Goal: Task Accomplishment & Management: Complete application form

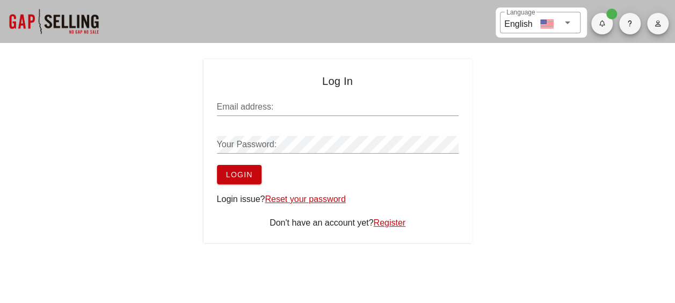
click at [280, 108] on input "Email address:" at bounding box center [338, 106] width 242 height 17
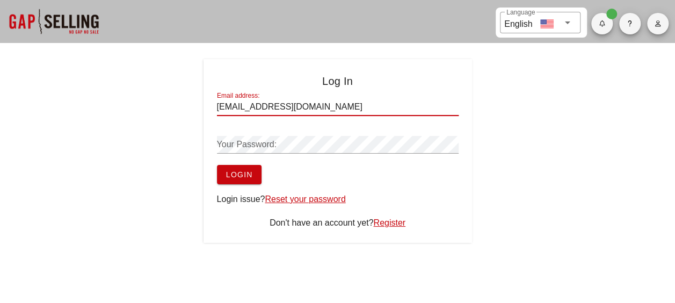
type input "[EMAIL_ADDRESS][DOMAIN_NAME]"
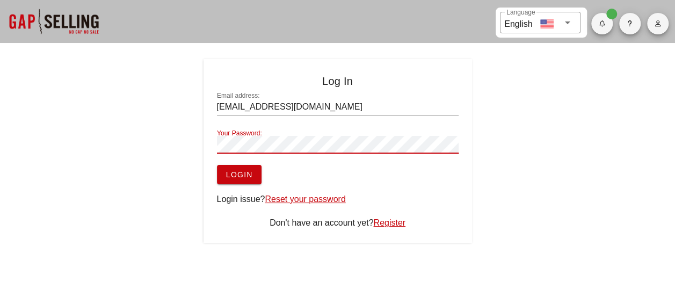
click at [217, 165] on button "Login" at bounding box center [239, 174] width 45 height 19
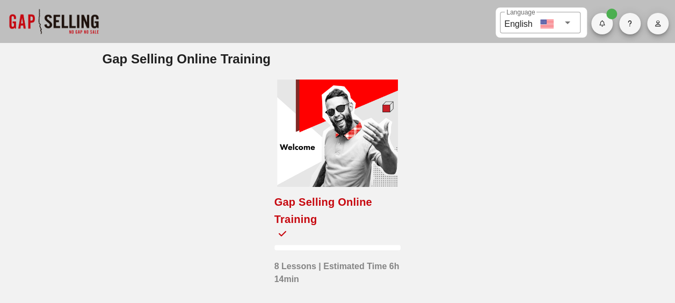
click at [331, 161] on div at bounding box center [337, 132] width 121 height 107
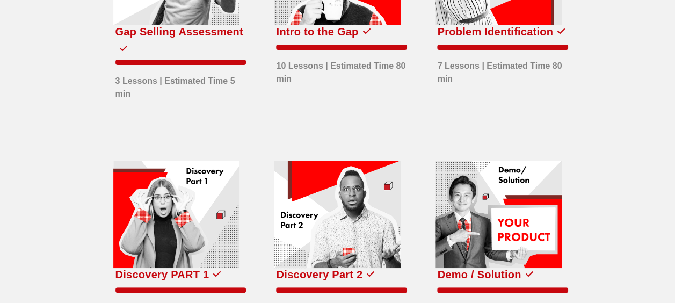
scroll to position [213, 0]
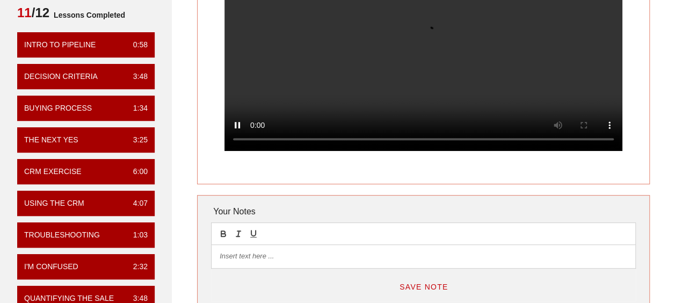
scroll to position [134, 0]
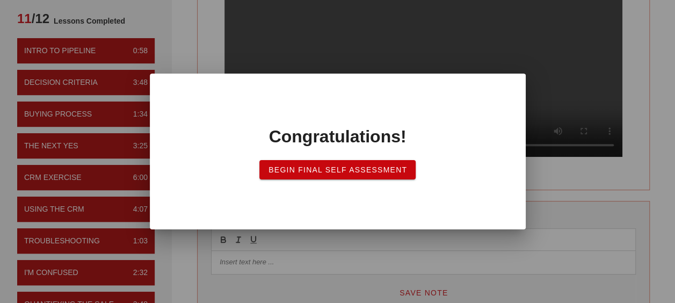
click at [405, 170] on span "Begin Final Self Assessment" at bounding box center [337, 169] width 139 height 9
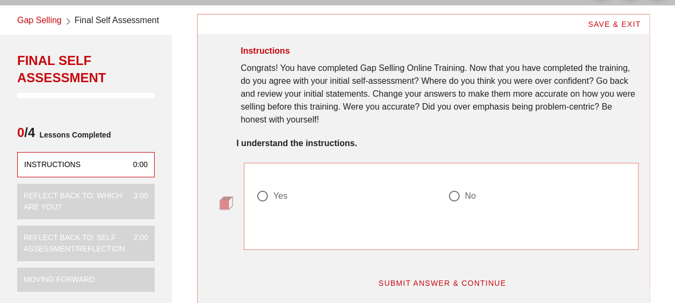
scroll to position [54, 0]
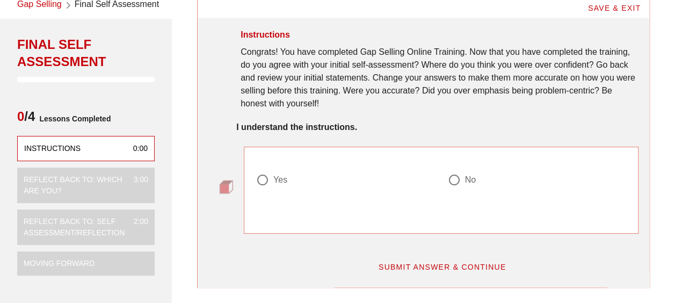
click at [267, 184] on div at bounding box center [262, 180] width 18 height 18
radio input "true"
click at [454, 265] on span "SUBMIT ANSWER & CONTINUE" at bounding box center [442, 266] width 128 height 9
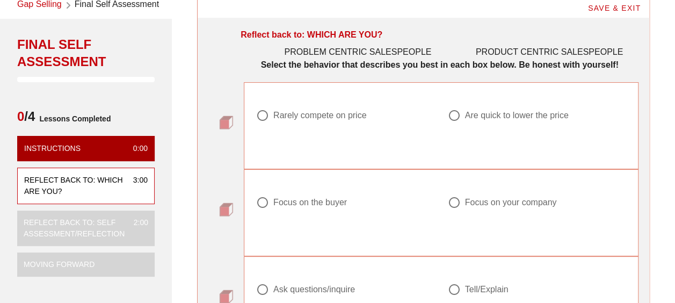
click at [276, 121] on div "Rarely compete on price" at bounding box center [341, 115] width 170 height 13
radio input "true"
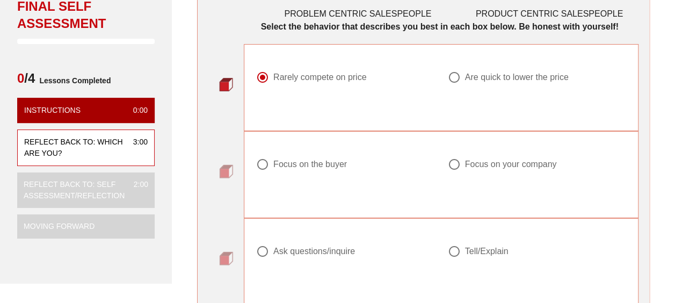
scroll to position [107, 0]
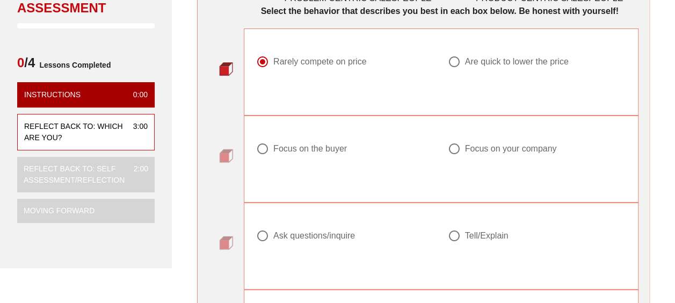
click at [299, 150] on div "Focus on the buyer" at bounding box center [310, 148] width 74 height 11
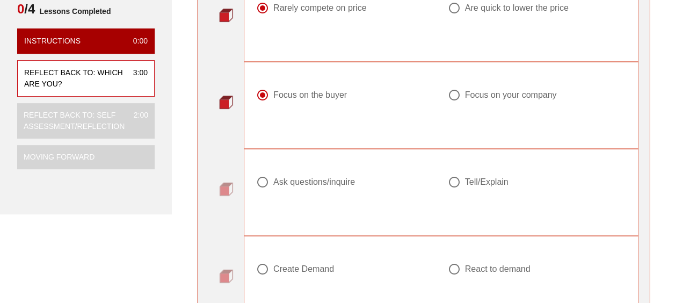
click at [466, 93] on div "Focus on your company" at bounding box center [511, 95] width 92 height 11
radio input "false"
radio input "true"
click at [311, 177] on div "Ask questions/inquire" at bounding box center [314, 182] width 82 height 11
radio input "true"
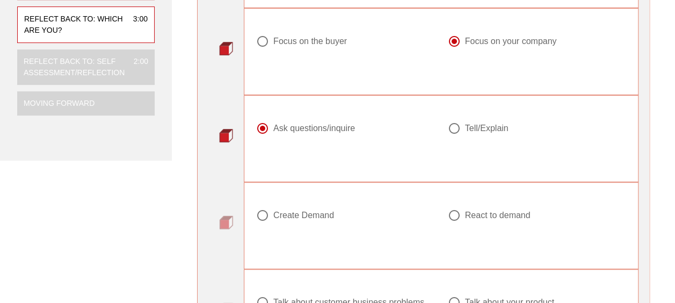
scroll to position [268, 0]
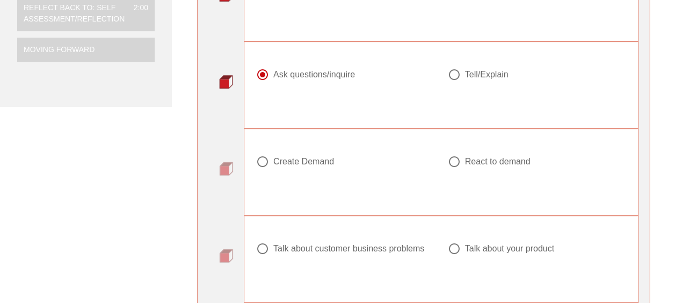
click at [307, 160] on div "Create Demand" at bounding box center [303, 161] width 61 height 11
radio input "true"
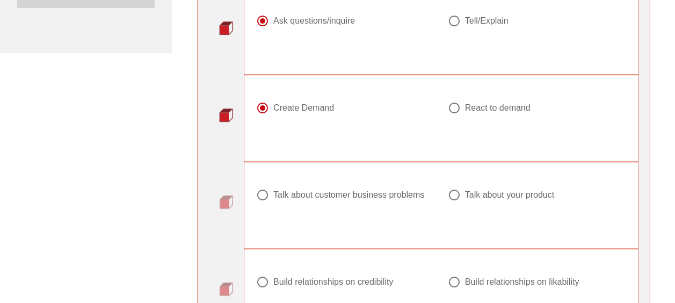
click at [346, 191] on div "Talk about customer business problems" at bounding box center [348, 194] width 151 height 11
radio input "true"
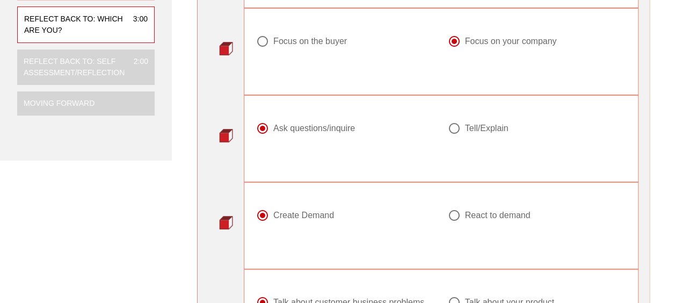
click at [311, 33] on div "Focus on the buyer" at bounding box center [346, 47] width 192 height 39
click at [311, 39] on div "Focus on the buyer" at bounding box center [310, 41] width 74 height 11
radio input "true"
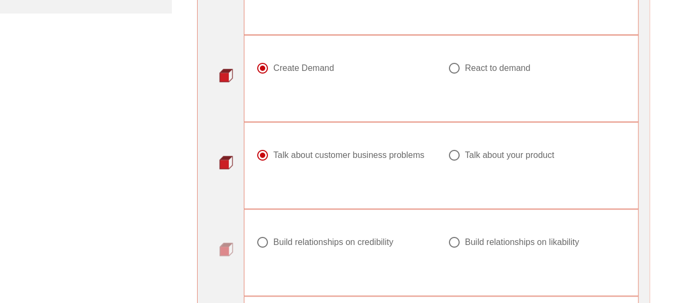
scroll to position [483, 0]
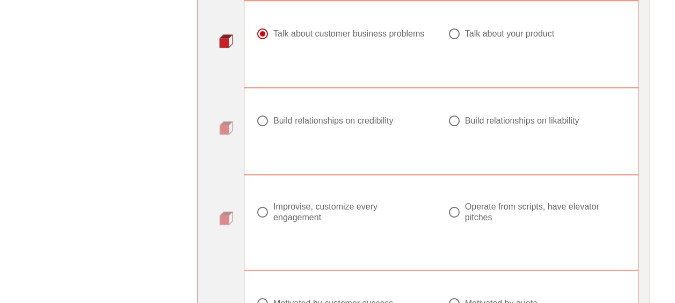
click at [554, 115] on div "Build relationships on likability" at bounding box center [522, 120] width 114 height 11
radio input "true"
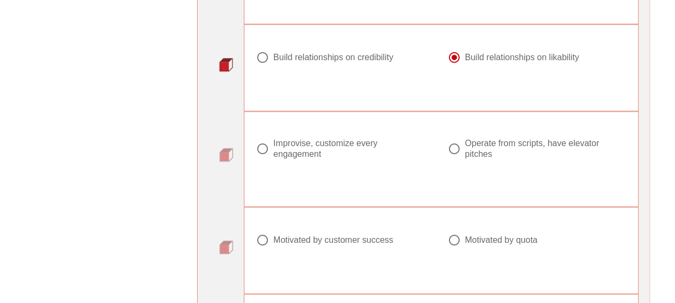
scroll to position [590, 0]
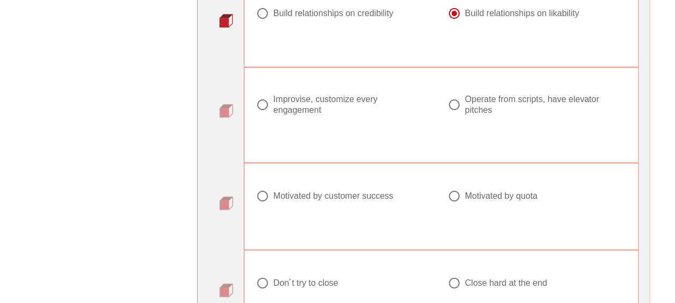
click at [327, 103] on div "Improvise, customize every engagement" at bounding box center [349, 104] width 153 height 21
radio input "true"
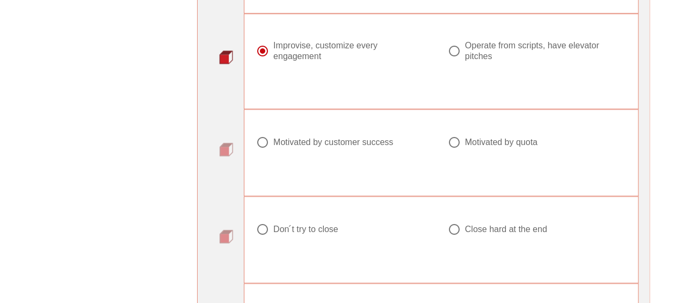
click at [306, 137] on div "Motivated by customer success" at bounding box center [333, 142] width 120 height 11
radio input "true"
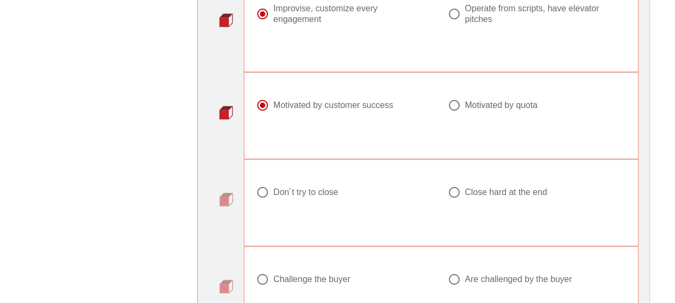
scroll to position [698, 0]
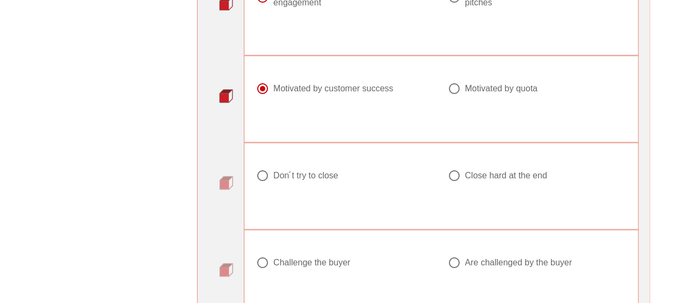
click at [457, 172] on div at bounding box center [454, 175] width 18 height 18
radio input "true"
click at [307, 258] on div "Challenge the buyer" at bounding box center [311, 262] width 77 height 11
radio input "true"
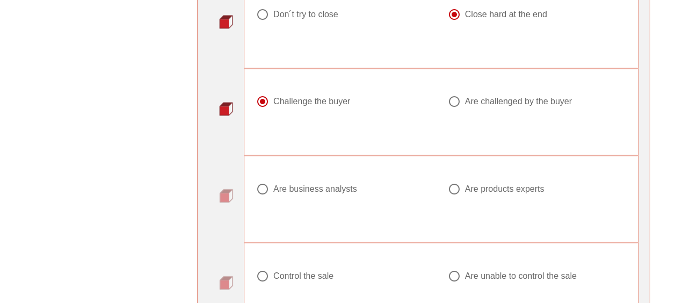
click at [514, 183] on div "Are products experts" at bounding box center [504, 188] width 79 height 11
radio input "true"
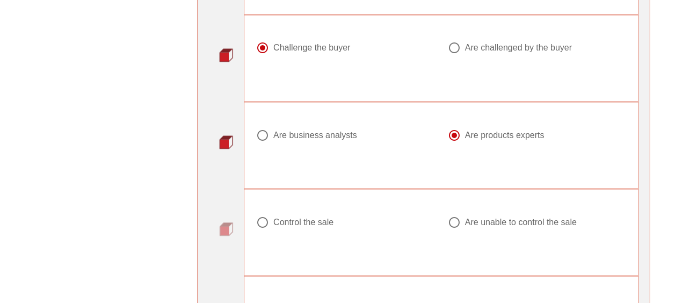
scroll to position [966, 0]
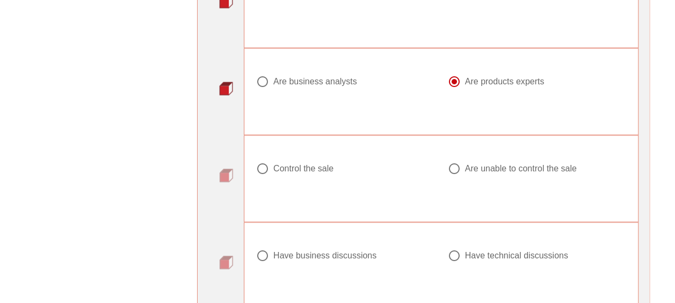
click at [304, 167] on div "Control the sale" at bounding box center [303, 168] width 60 height 11
radio input "true"
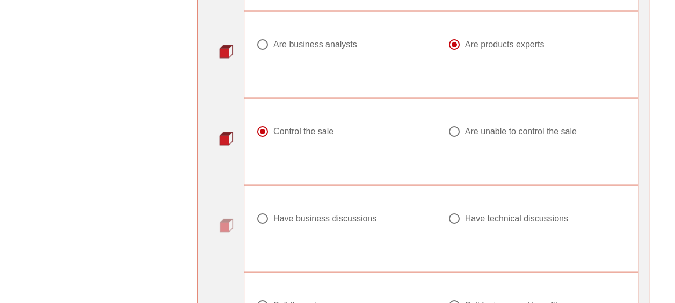
scroll to position [1020, 0]
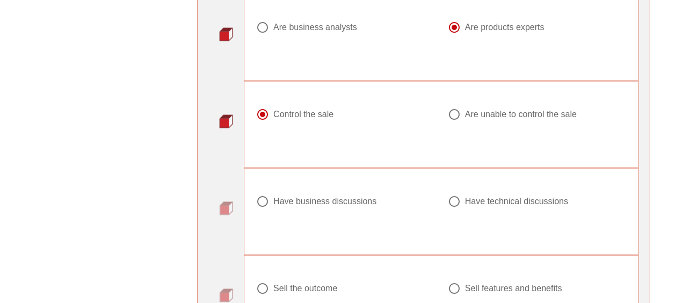
click at [301, 195] on div "Have business discussions" at bounding box center [341, 201] width 170 height 13
radio input "true"
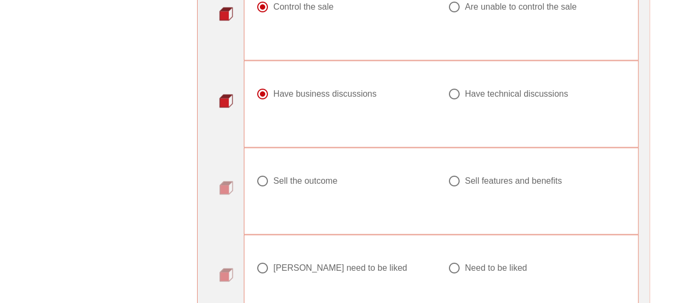
click at [311, 180] on div "Sell the outcome" at bounding box center [305, 181] width 64 height 11
radio input "true"
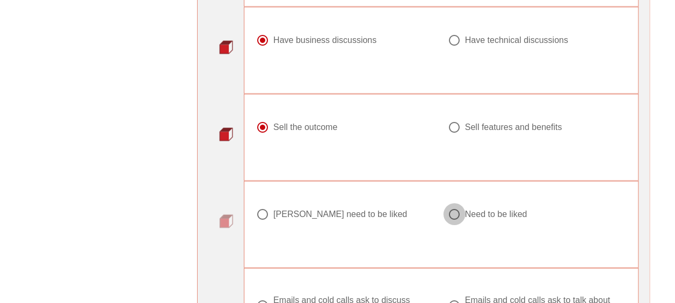
click at [456, 207] on div at bounding box center [454, 214] width 18 height 18
radio input "true"
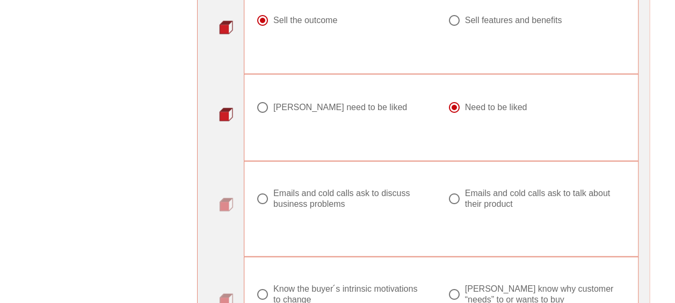
scroll to position [1288, 0]
click at [390, 194] on div "Emails and cold calls ask to discuss business problems" at bounding box center [349, 197] width 153 height 21
radio input "true"
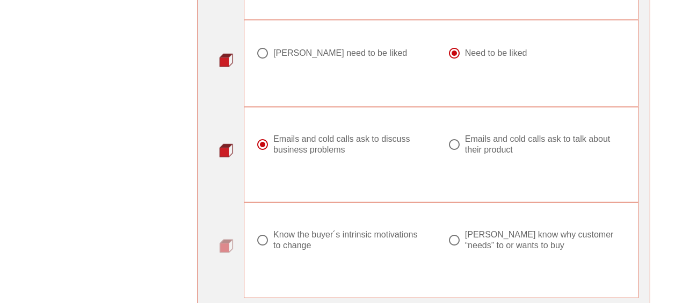
scroll to position [1396, 0]
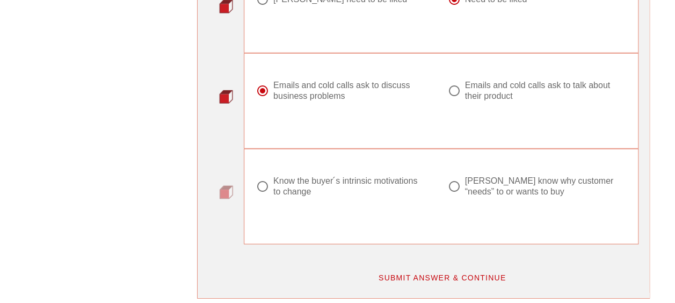
click at [393, 185] on div "Know the buyer ́s intrinsic motivations to change" at bounding box center [349, 186] width 153 height 21
radio input "true"
click at [393, 279] on button "SUBMIT ANSWER & CONTINUE" at bounding box center [441, 277] width 145 height 19
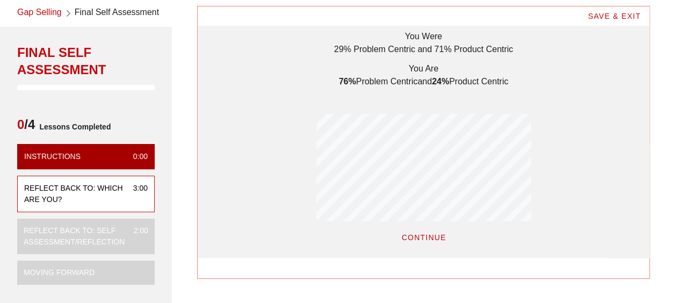
scroll to position [107, 0]
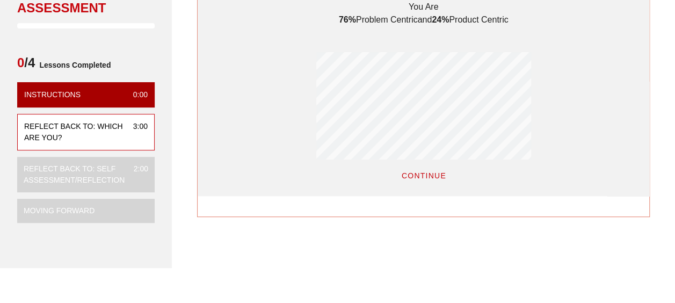
click at [426, 181] on button "CONTINUE" at bounding box center [423, 175] width 62 height 19
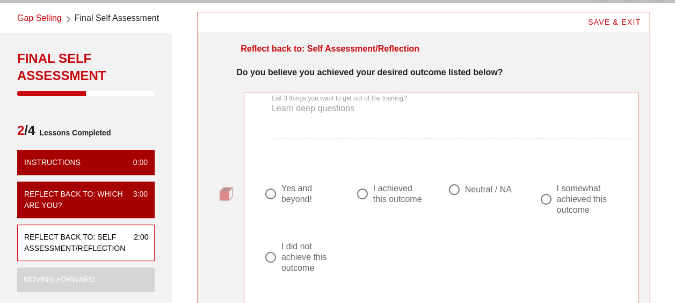
scroll to position [54, 0]
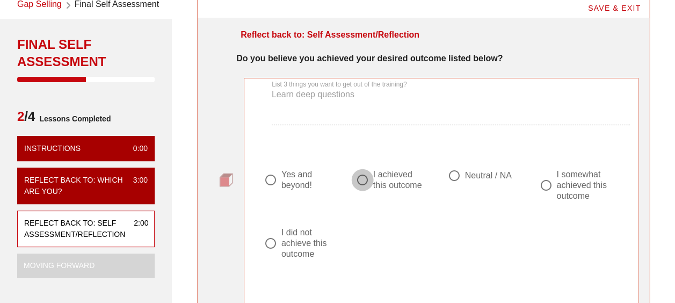
click at [359, 181] on div at bounding box center [362, 180] width 18 height 18
radio input "true"
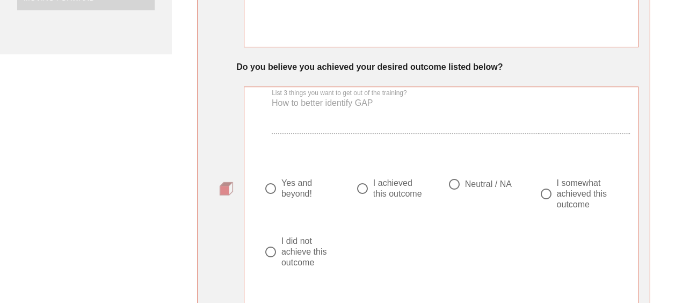
scroll to position [322, 0]
click at [282, 191] on div "Yes and beyond!" at bounding box center [307, 187] width 53 height 21
radio input "true"
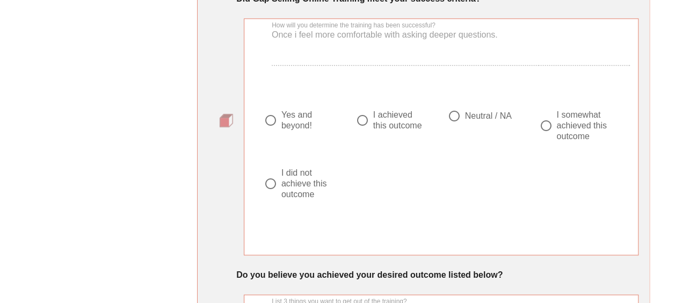
scroll to position [644, 0]
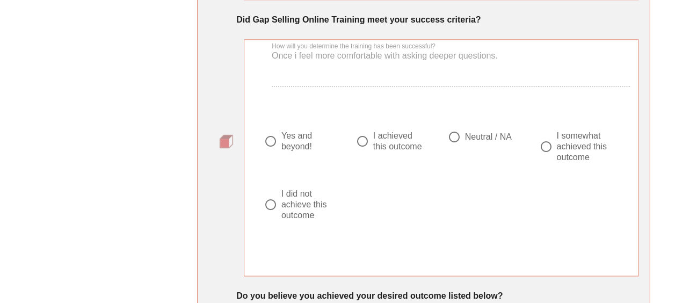
click at [293, 144] on div "Yes and beyond!" at bounding box center [307, 140] width 53 height 21
radio input "true"
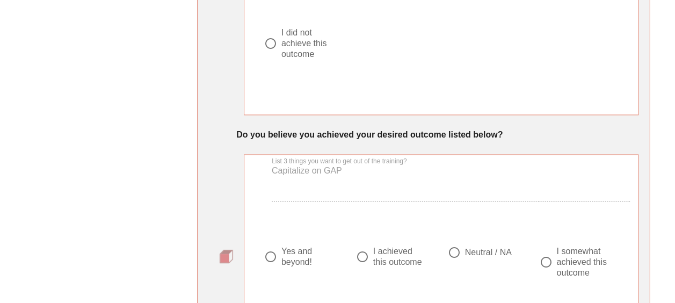
scroll to position [859, 0]
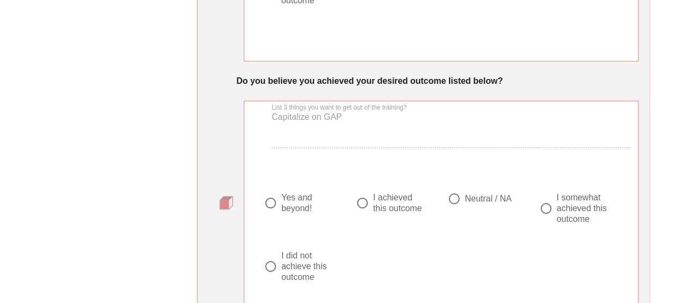
click at [292, 209] on div "Yes and beyond!" at bounding box center [307, 202] width 53 height 21
radio input "true"
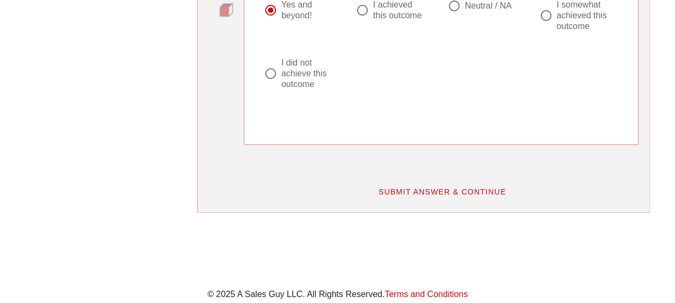
scroll to position [1073, 0]
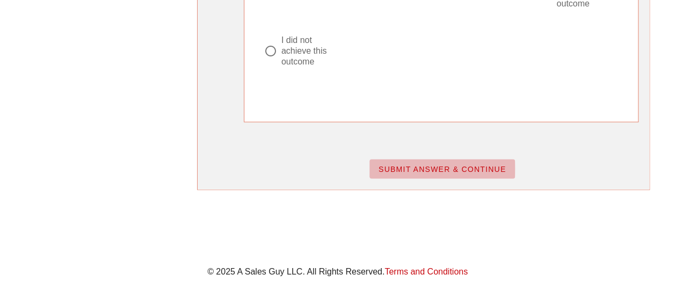
click at [385, 165] on span "SUBMIT ANSWER & CONTINUE" at bounding box center [442, 169] width 128 height 9
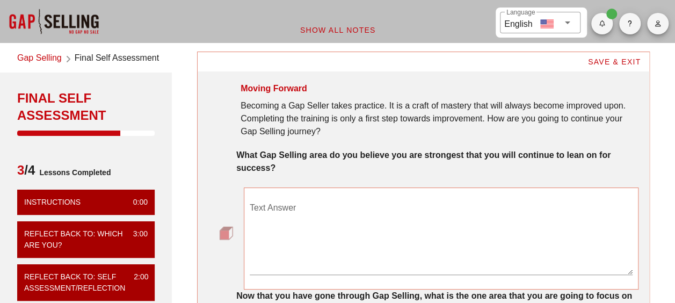
scroll to position [54, 0]
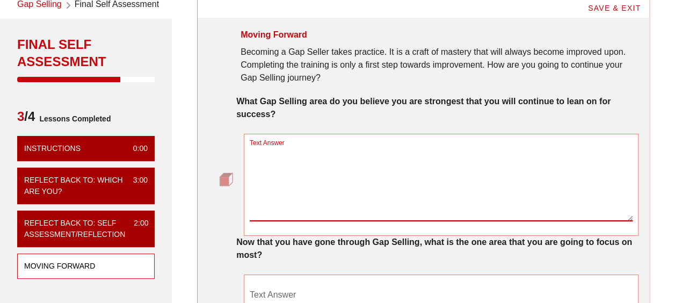
click at [386, 163] on textarea "Text Answer" at bounding box center [441, 182] width 383 height 75
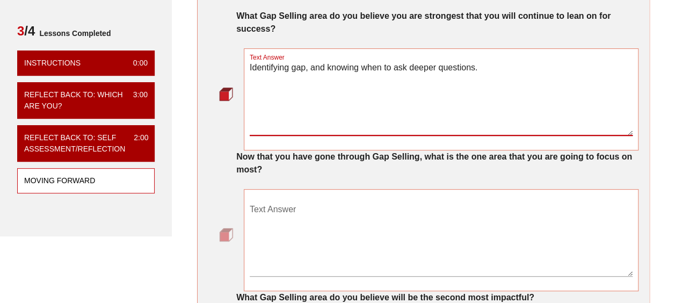
scroll to position [215, 0]
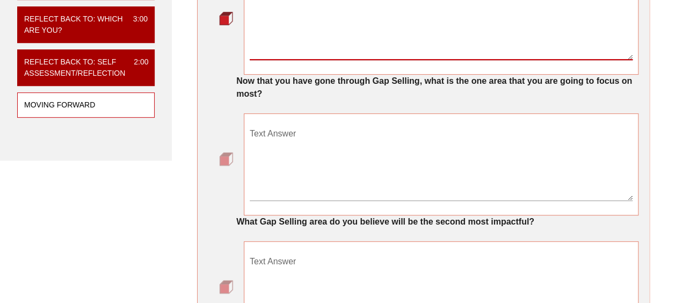
type textarea "Identifying gap, and knowing when to ask deeper questions."
click at [368, 163] on textarea "Text Answer" at bounding box center [441, 162] width 383 height 75
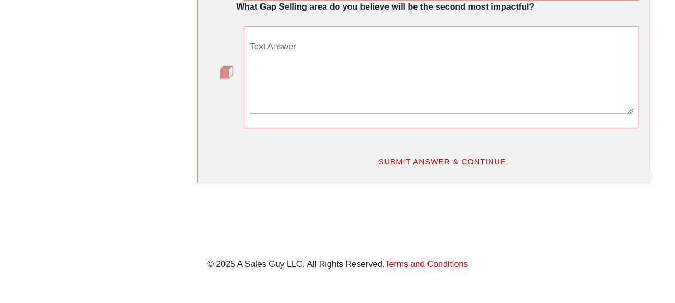
scroll to position [322, 0]
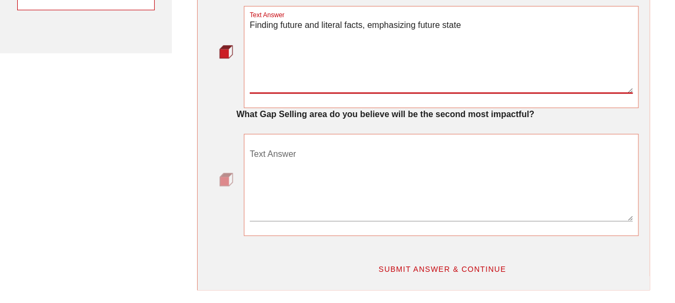
type textarea "Finding future and literal facts, emphasizing future state"
click at [355, 165] on textarea "Text Answer" at bounding box center [441, 182] width 383 height 75
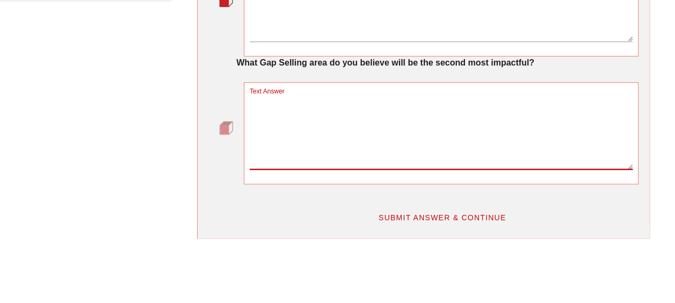
scroll to position [376, 0]
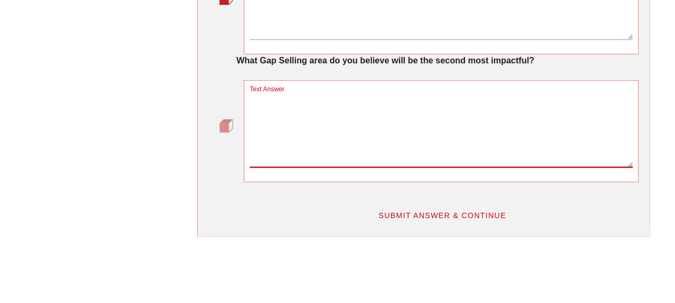
click at [347, 139] on textarea "Text Answer" at bounding box center [441, 129] width 383 height 75
type textarea "Finding current state."
click at [382, 227] on div "SUBMIT ANSWER & CONTINUE" at bounding box center [442, 215] width 406 height 32
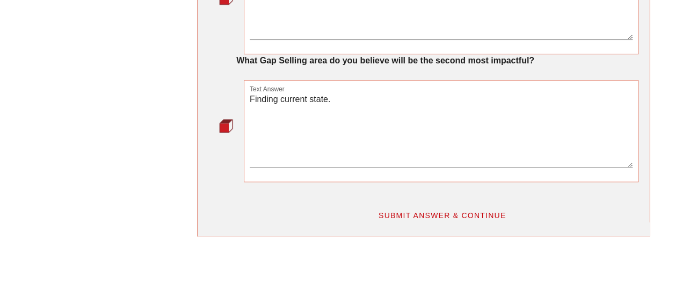
click at [414, 195] on div "SUBMIT ANSWER & CONTINUE" at bounding box center [423, 209] width 443 height 43
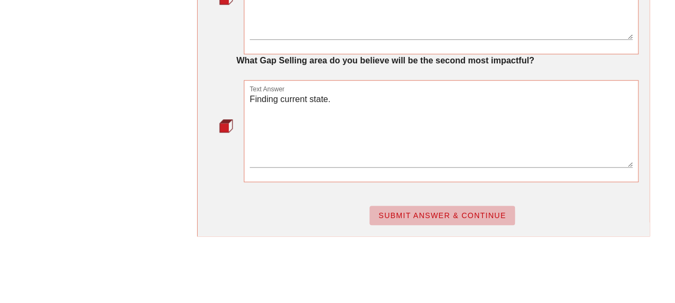
click at [415, 207] on button "SUBMIT ANSWER & CONTINUE" at bounding box center [441, 215] width 145 height 19
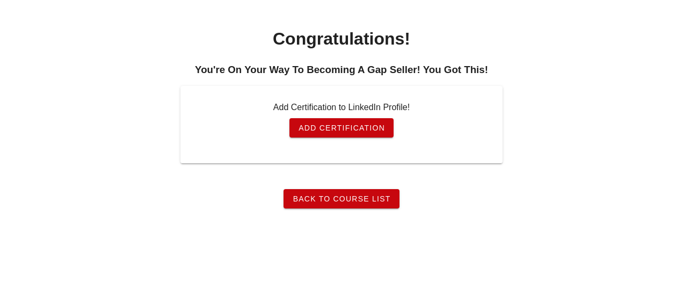
click at [317, 205] on link "Back To Course List" at bounding box center [340, 198] width 115 height 19
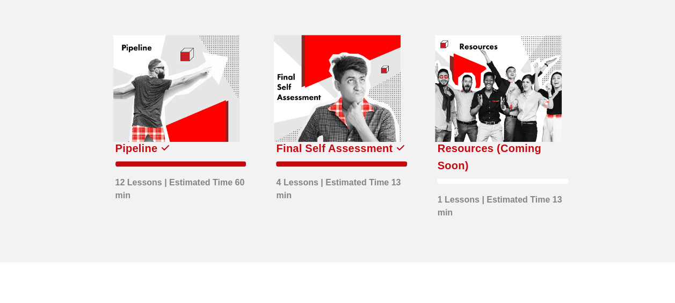
scroll to position [537, 0]
